Goal: Check status

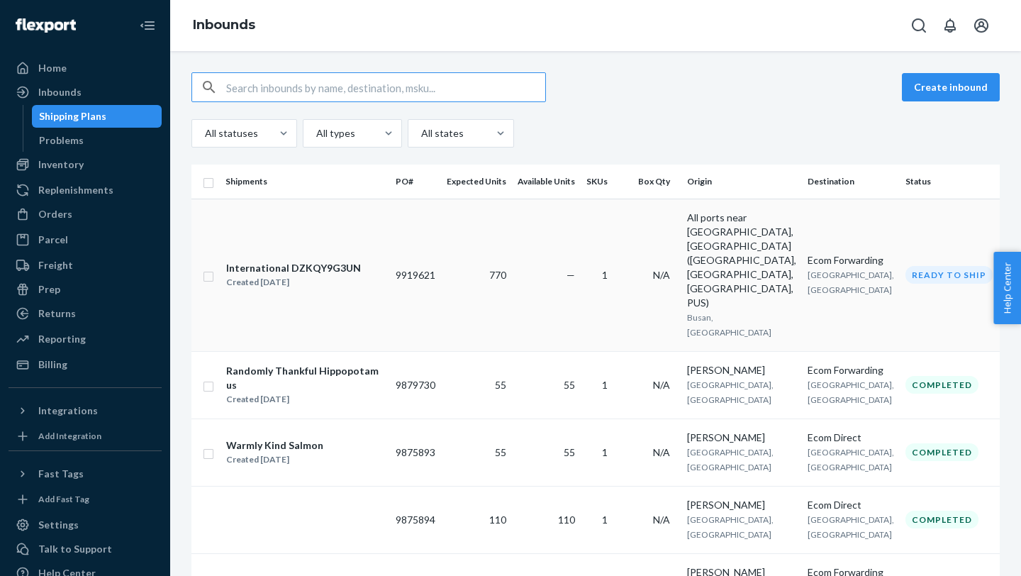
click at [491, 252] on td "770" at bounding box center [476, 274] width 71 height 152
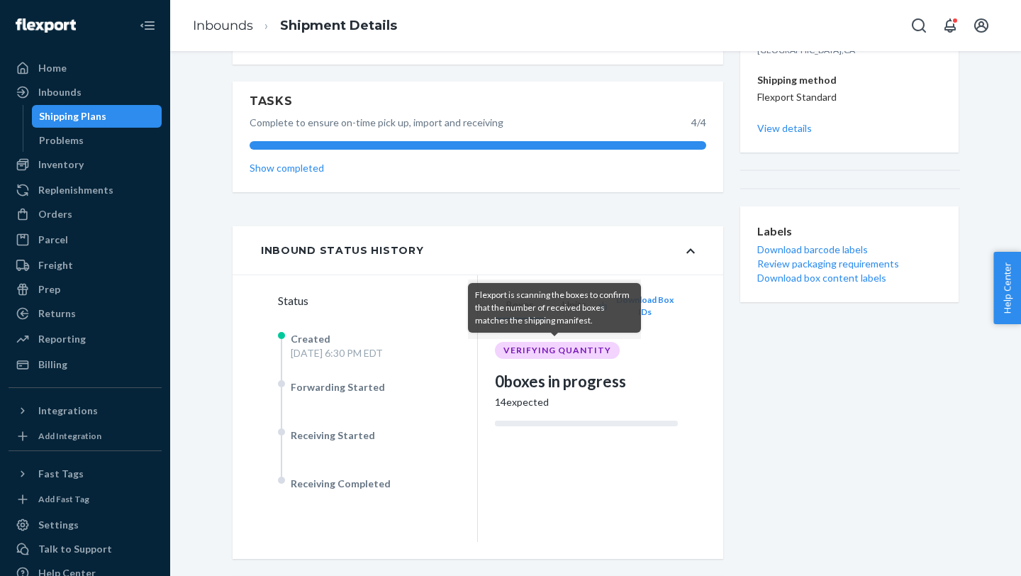
scroll to position [274, 0]
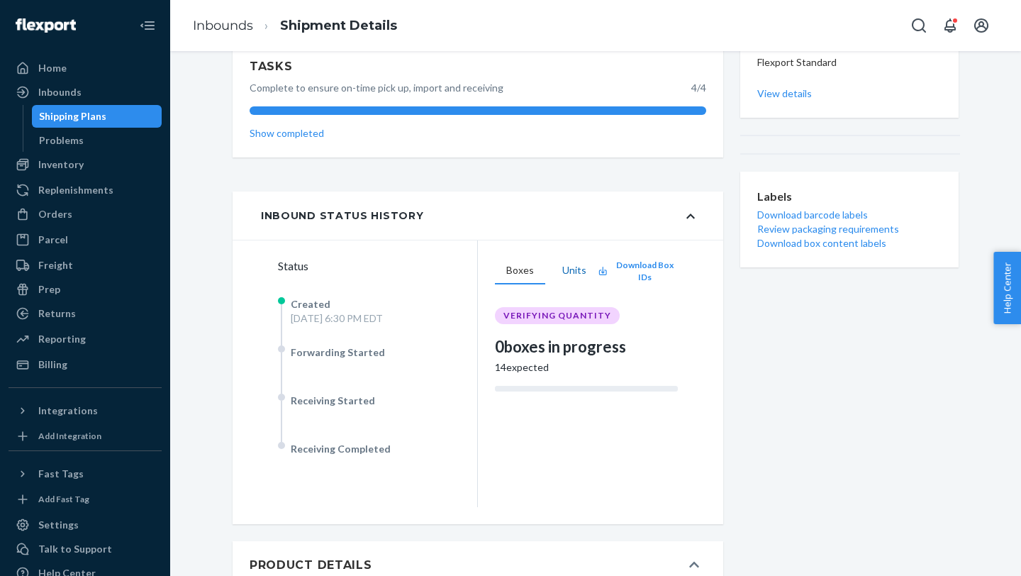
click at [574, 276] on button "Units" at bounding box center [574, 270] width 47 height 27
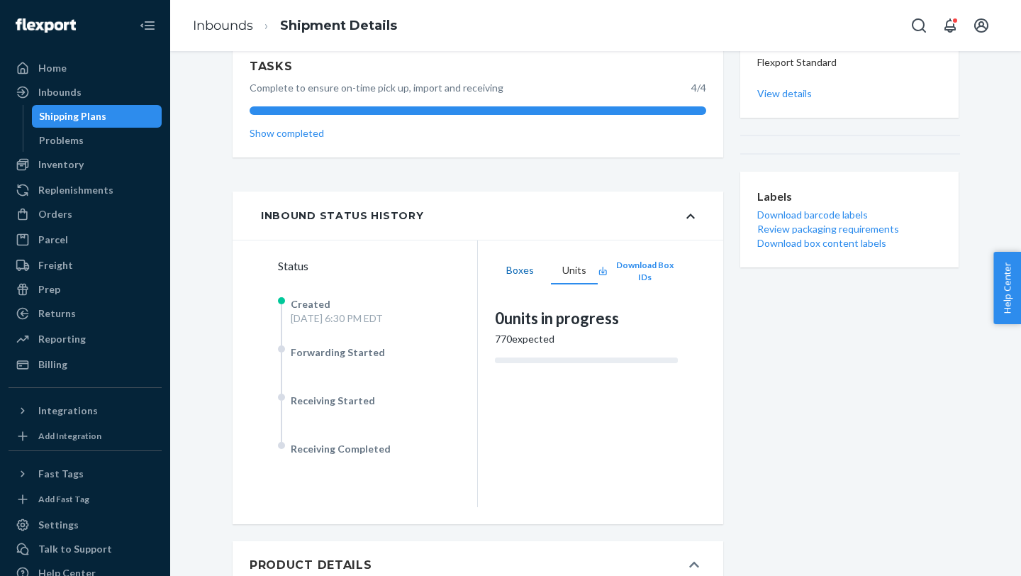
click at [517, 278] on button "Boxes" at bounding box center [520, 270] width 50 height 27
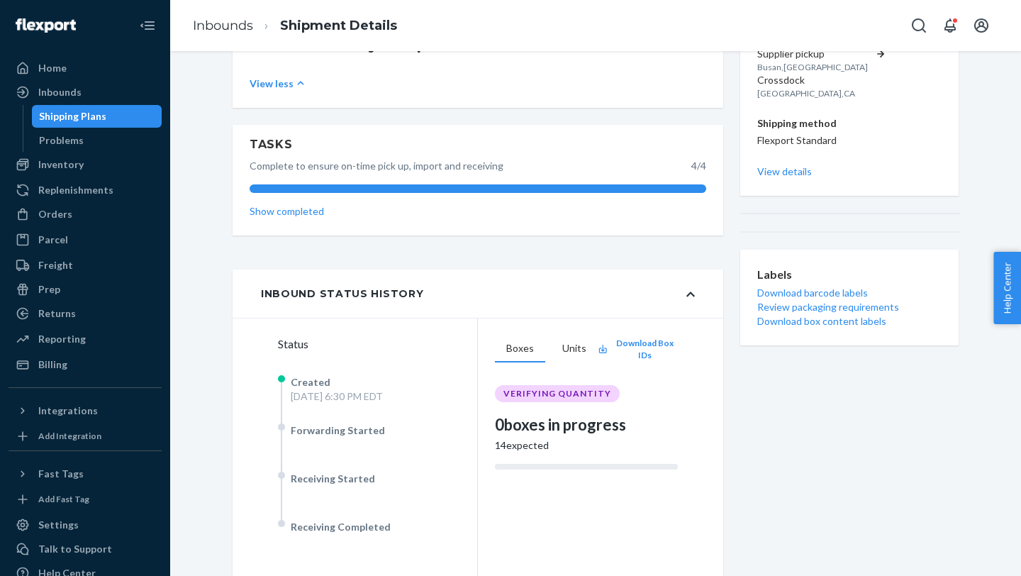
scroll to position [0, 0]
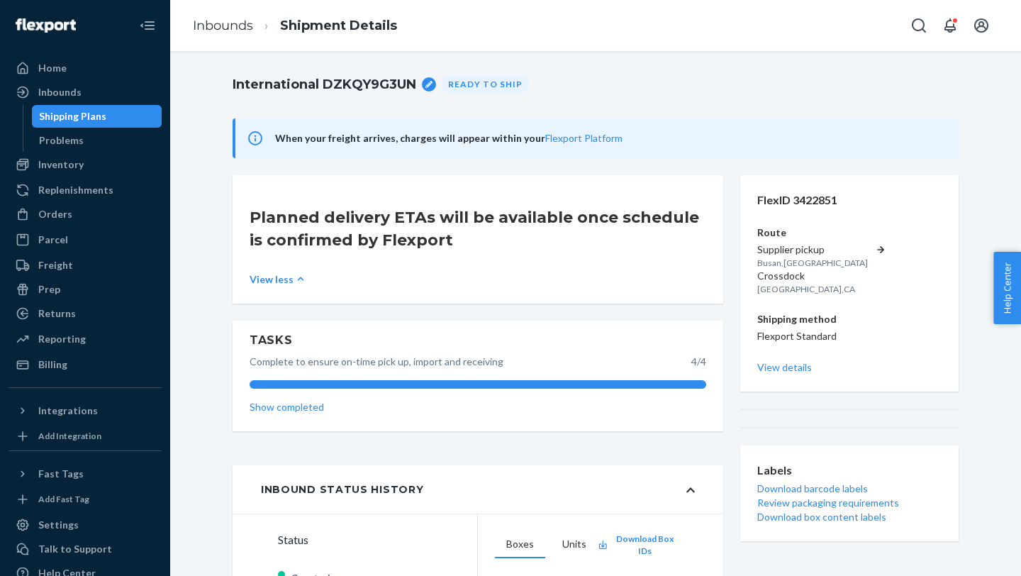
click at [308, 414] on div "Tasks Complete to ensure on-time pick up, import and receiving 4 / 4 Show compl…" at bounding box center [478, 376] width 457 height 88
click at [308, 411] on link "Show completed" at bounding box center [478, 407] width 457 height 14
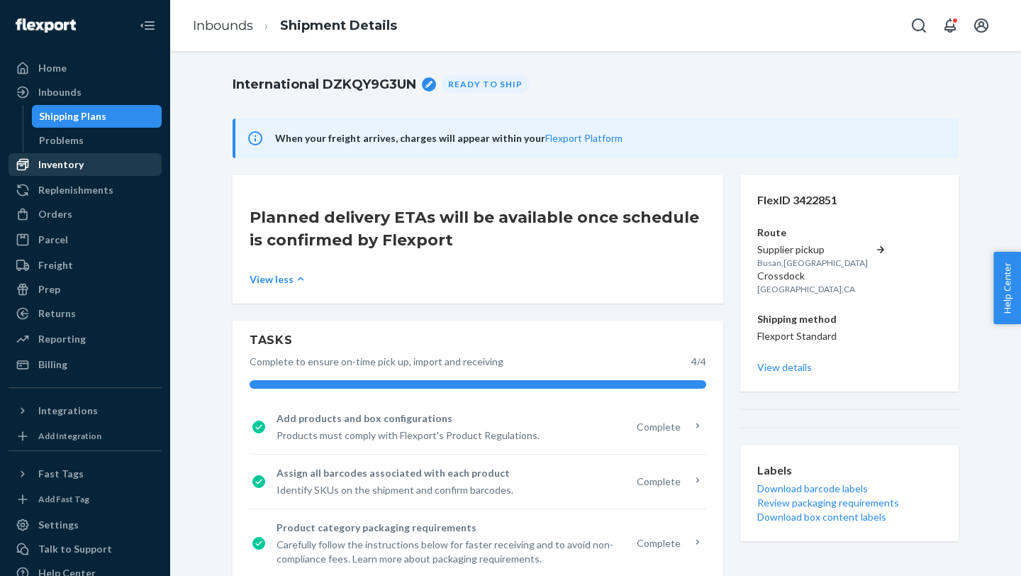
click at [57, 159] on div "Inventory" at bounding box center [60, 164] width 45 height 14
